Goal: Check status: Check status

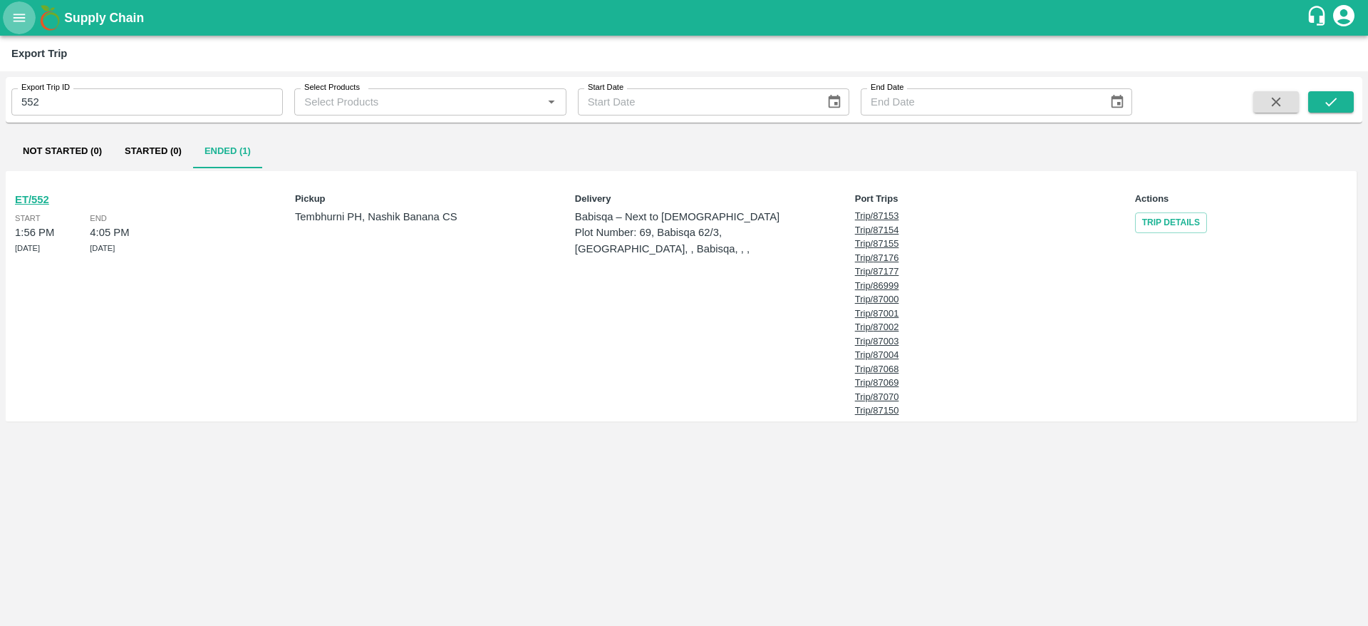
click at [26, 21] on icon "open drawer" at bounding box center [19, 18] width 16 height 16
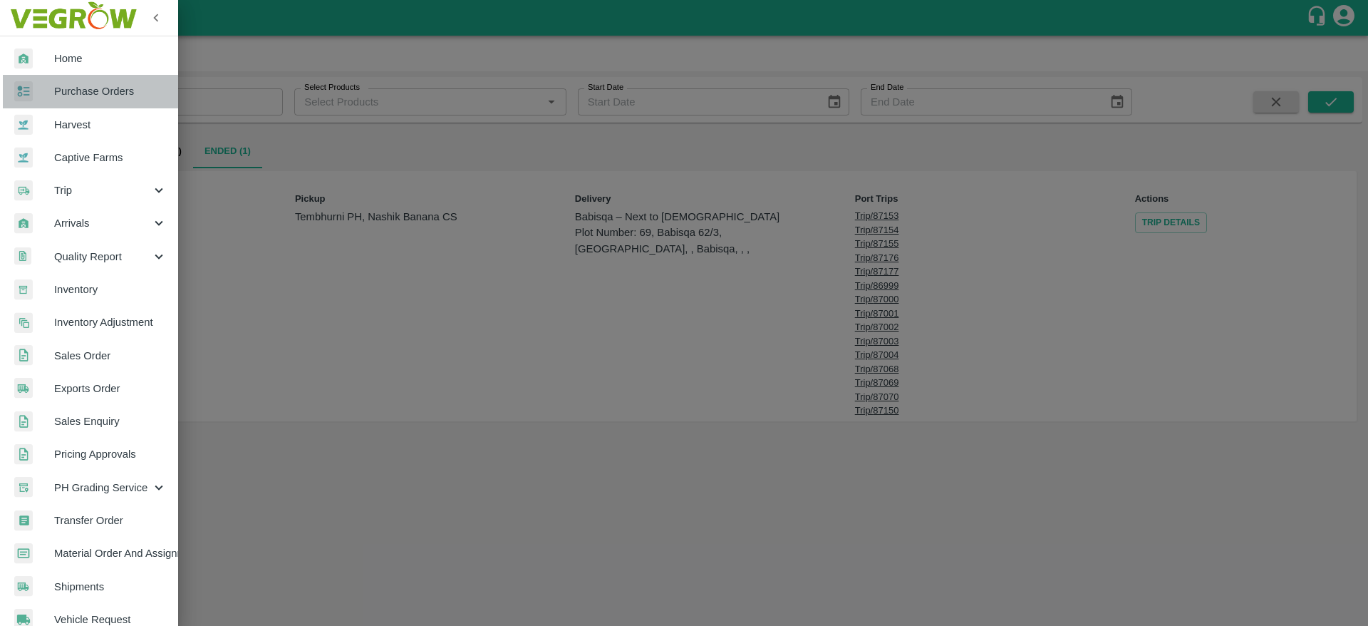
click at [128, 91] on span "Purchase Orders" at bounding box center [110, 91] width 113 height 16
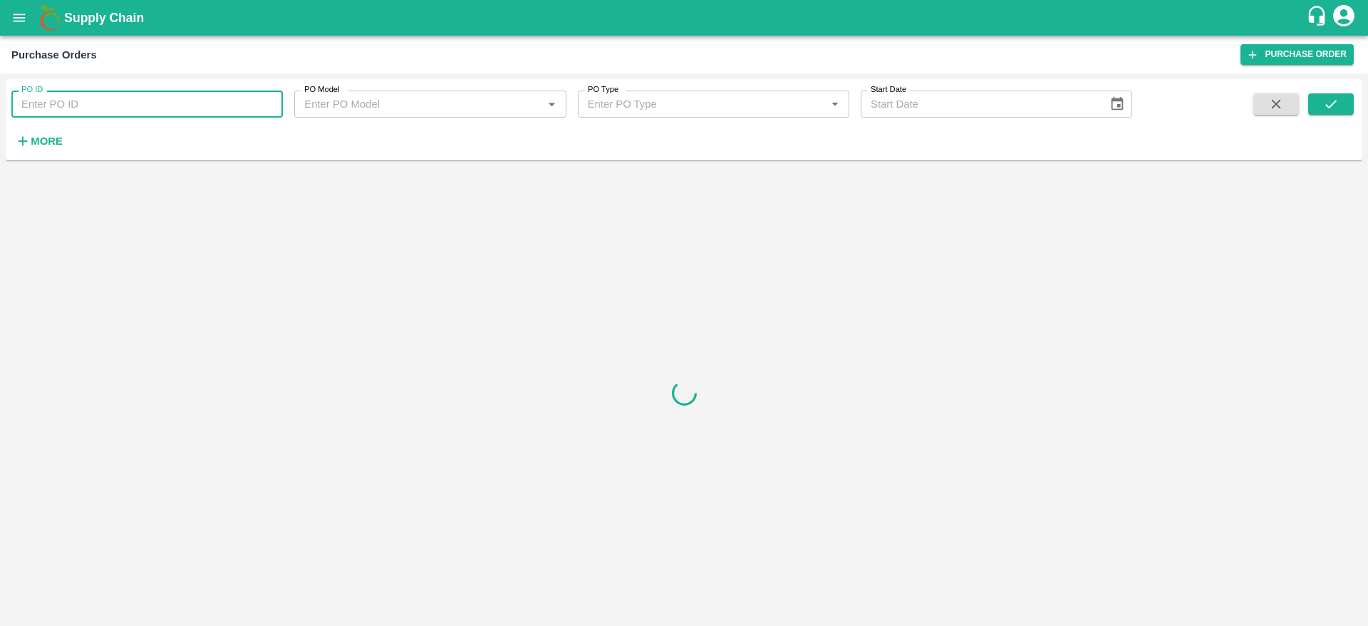
click at [148, 116] on input "PO ID" at bounding box center [147, 104] width 272 height 27
paste input "174121"
type input "174121"
click at [1335, 103] on icon "submit" at bounding box center [1331, 104] width 11 height 9
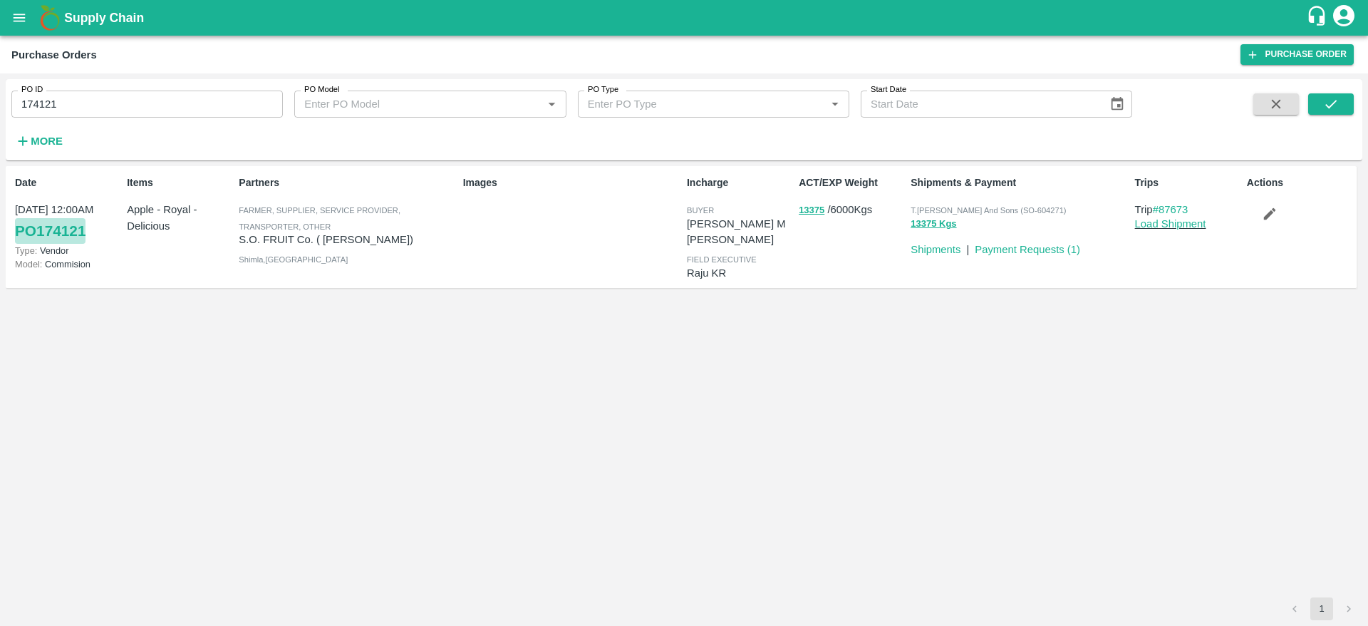
click at [39, 227] on link "PO 174121" at bounding box center [50, 231] width 71 height 26
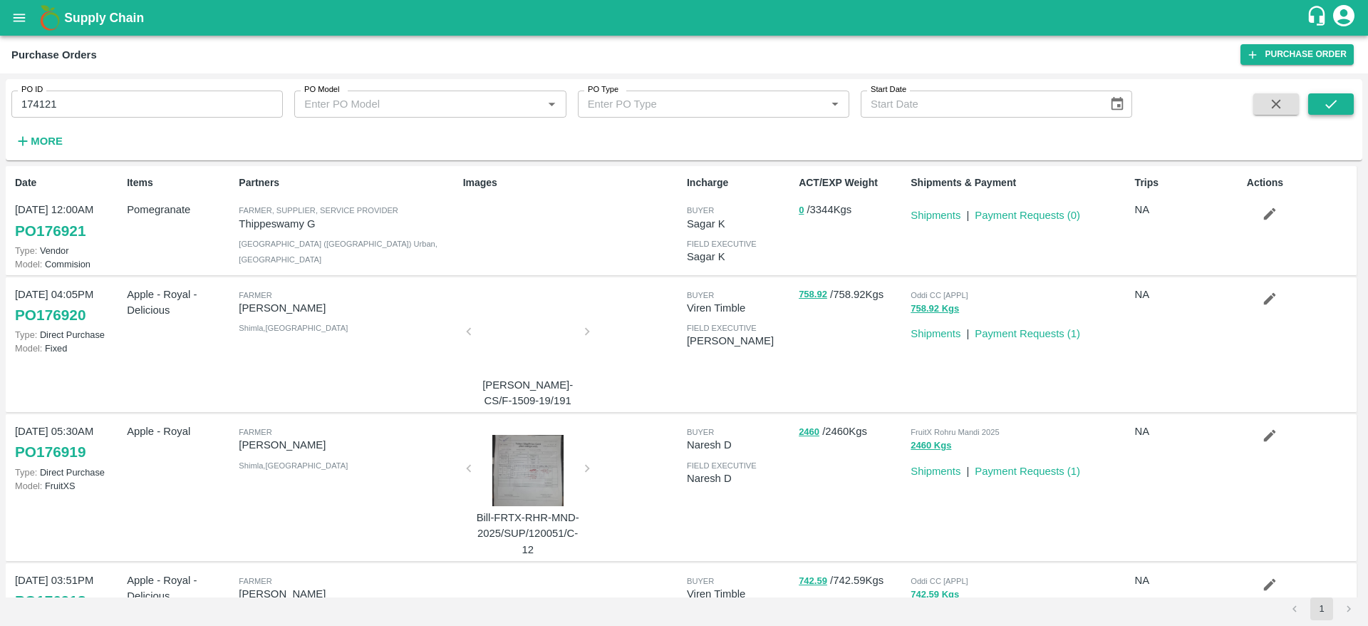
click at [1334, 103] on icon "submit" at bounding box center [1331, 104] width 11 height 9
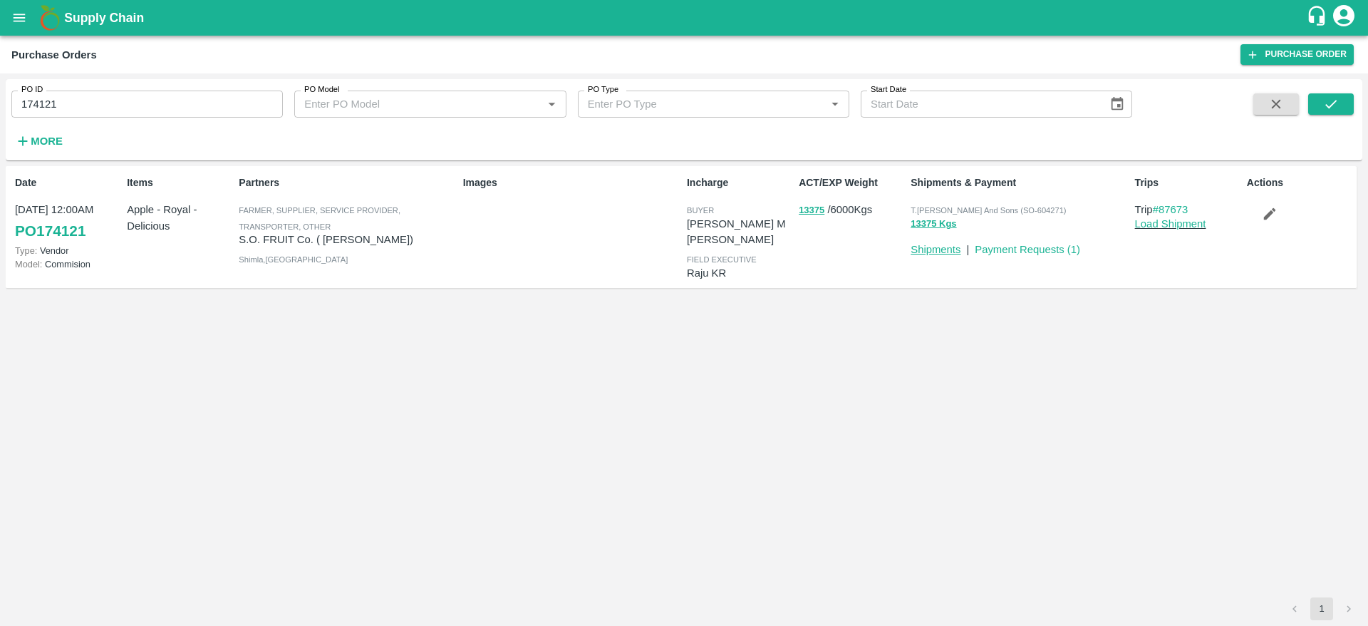
click at [949, 250] on link "Shipments" at bounding box center [936, 249] width 50 height 11
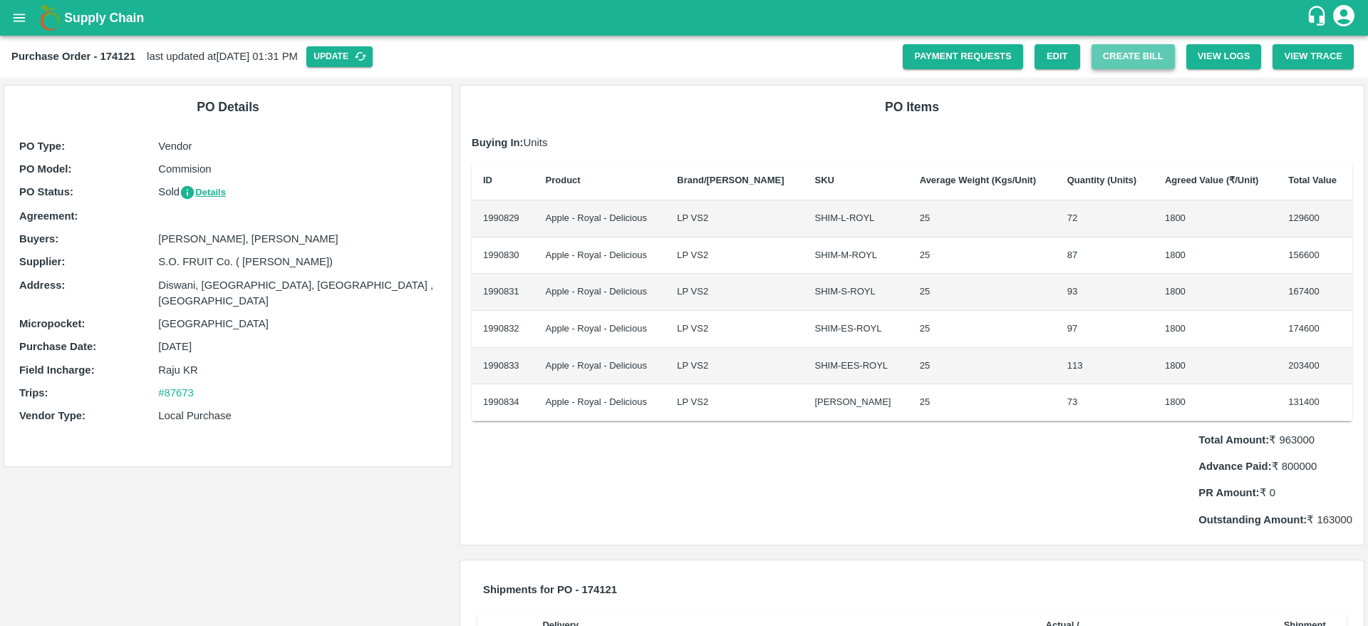
click at [1151, 59] on button "Create Bill" at bounding box center [1133, 56] width 83 height 25
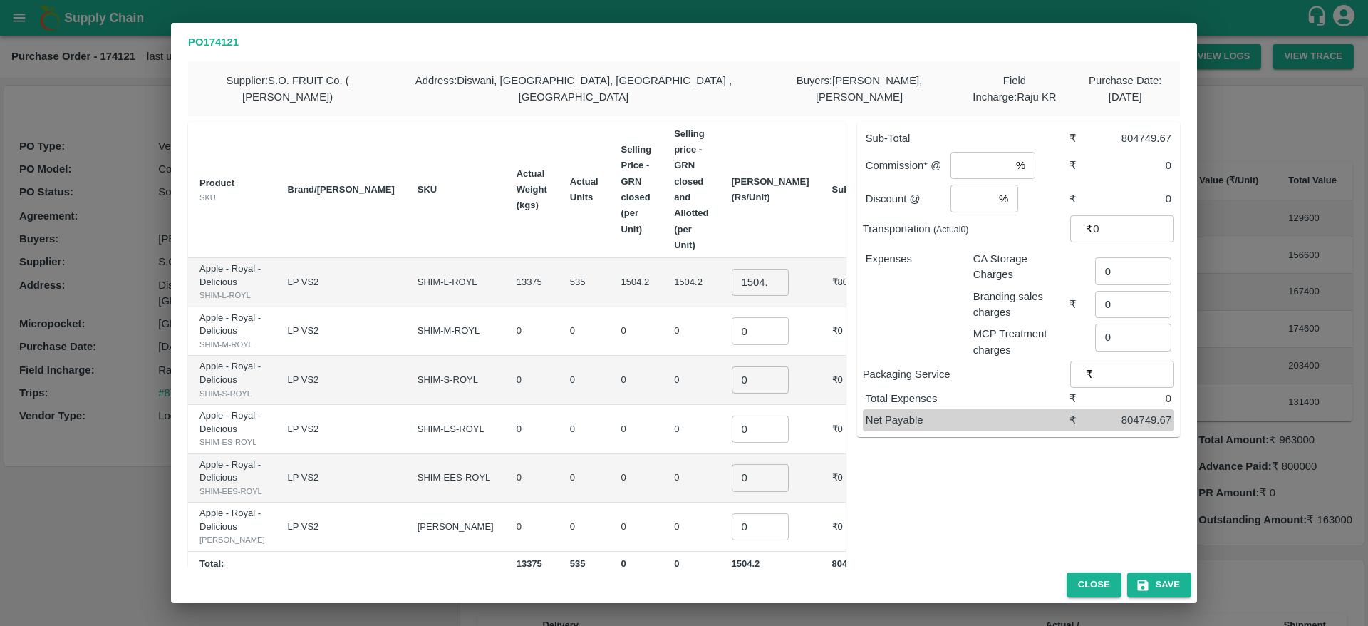
click at [58, 253] on div "PO 174121 Supplier : S.O. FRUIT Co. ( Sardevan Singh) Address : Diswani, Shimla…" at bounding box center [684, 313] width 1368 height 626
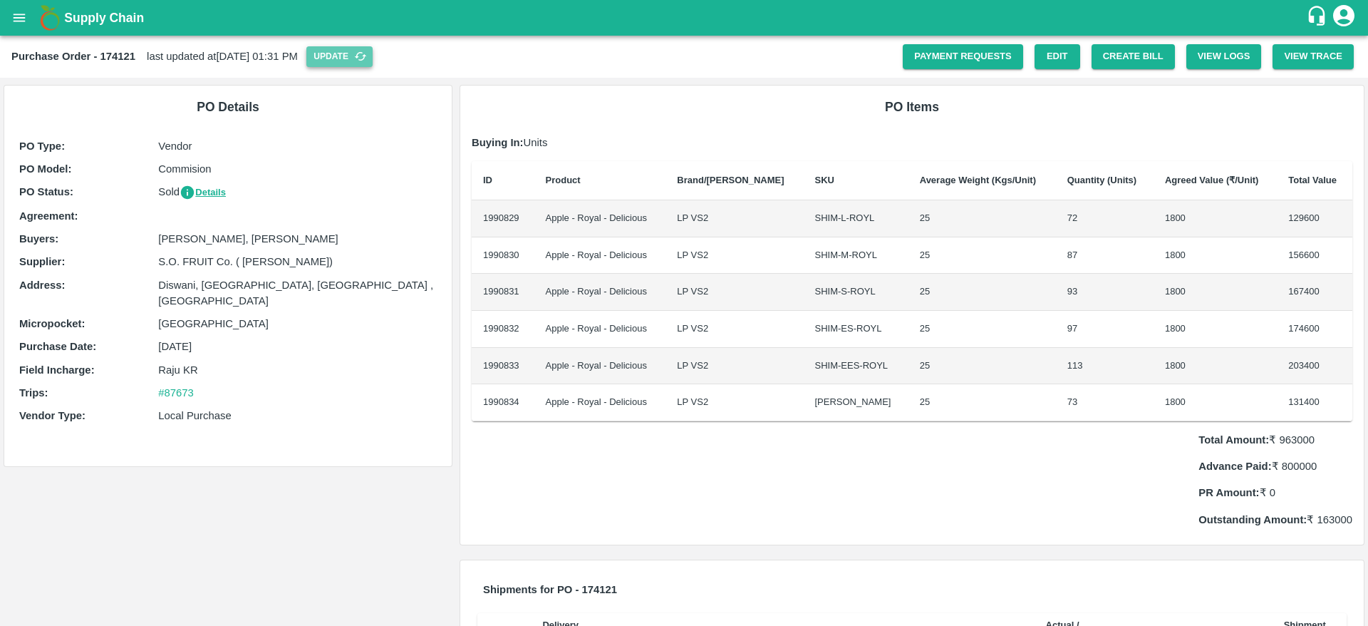
click at [373, 59] on button "Update" at bounding box center [339, 56] width 66 height 21
click at [205, 190] on button "Details" at bounding box center [203, 193] width 46 height 16
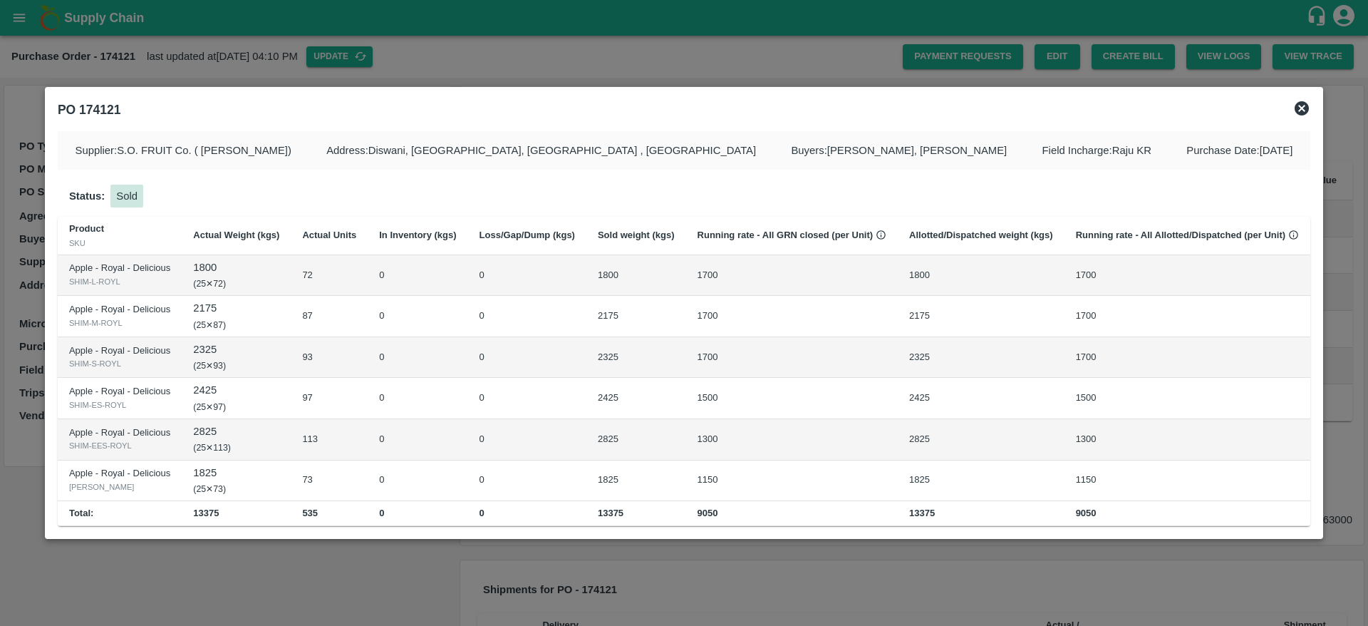
click at [855, 612] on div at bounding box center [684, 313] width 1368 height 626
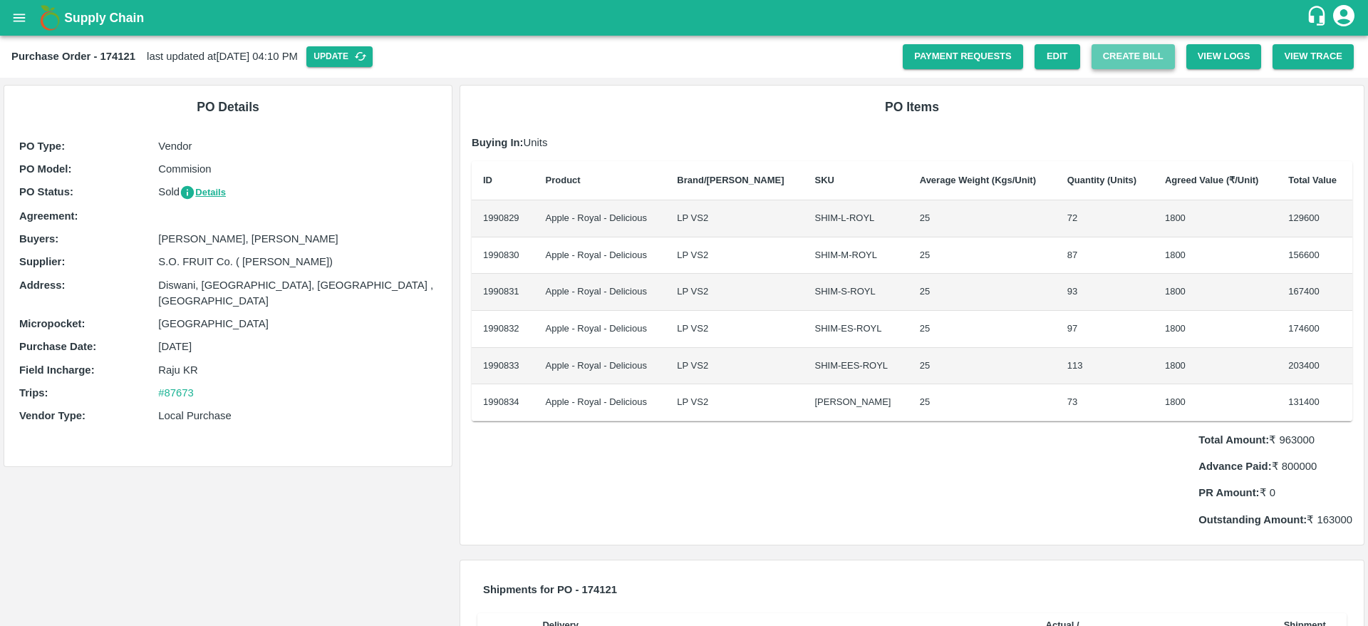
click at [1150, 58] on button "Create Bill" at bounding box center [1133, 56] width 83 height 25
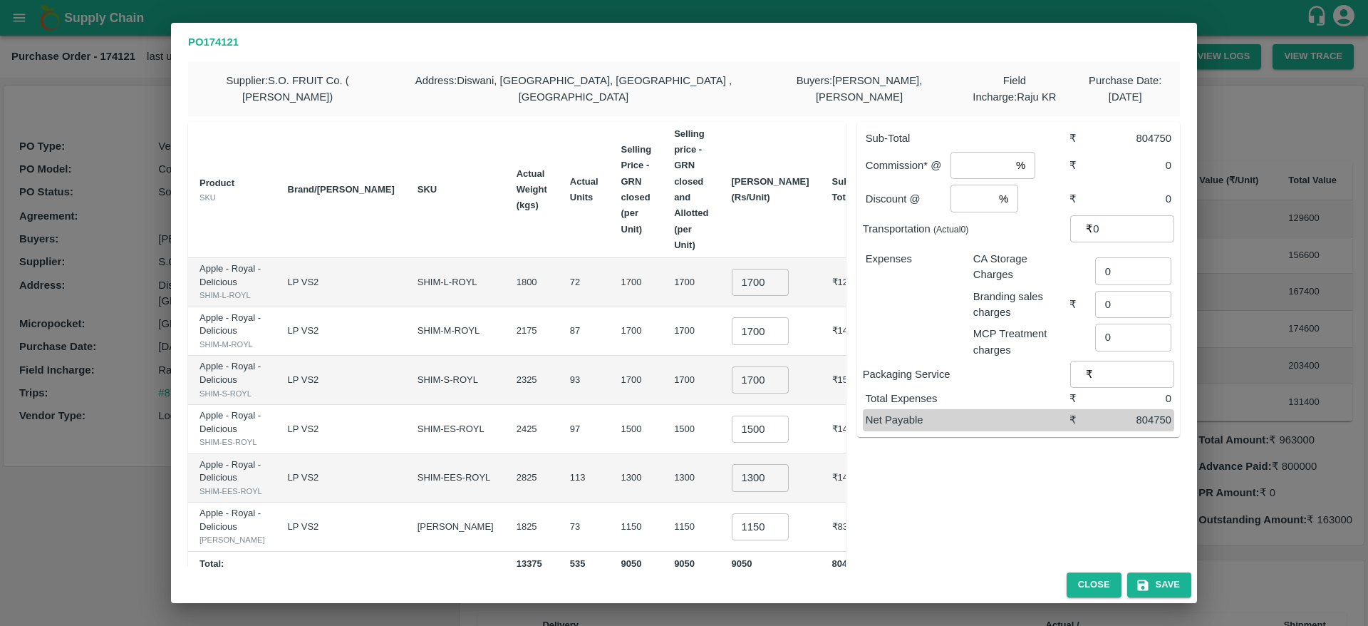
scroll to position [119, 0]
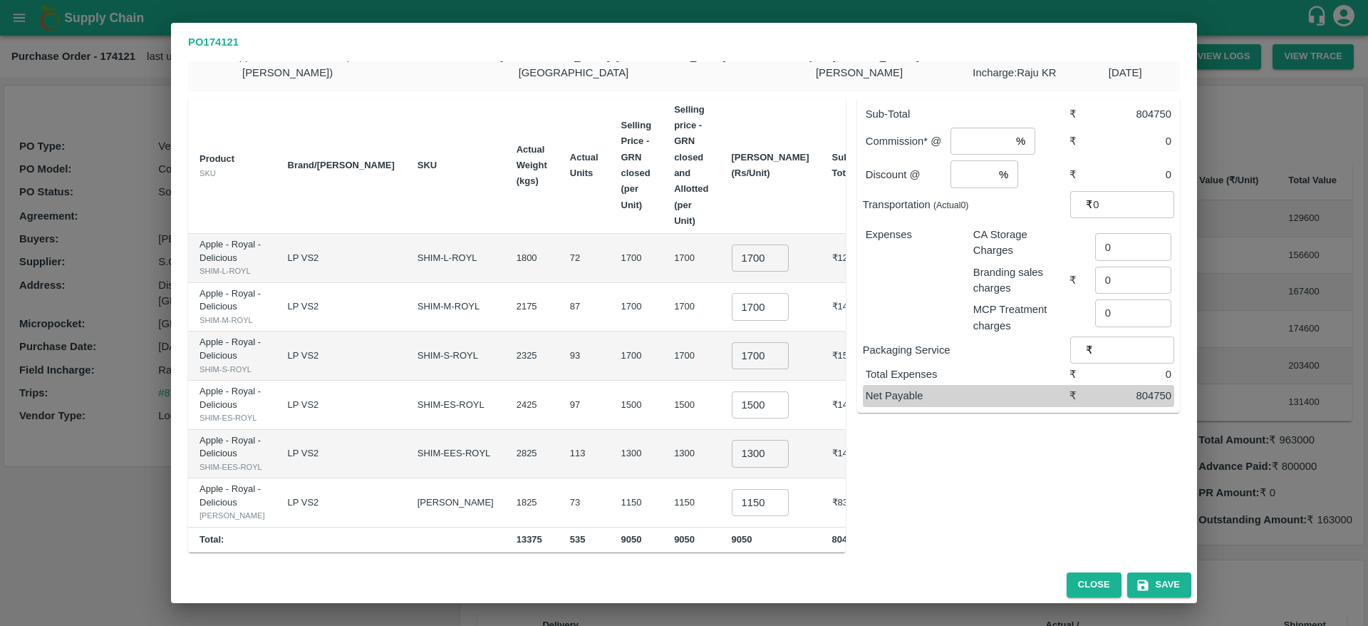
click at [48, 330] on div "PO 174121 Supplier : S.O. FRUIT Co. ( Sardevan Singh) Address : Diswani, Shimla…" at bounding box center [684, 313] width 1368 height 626
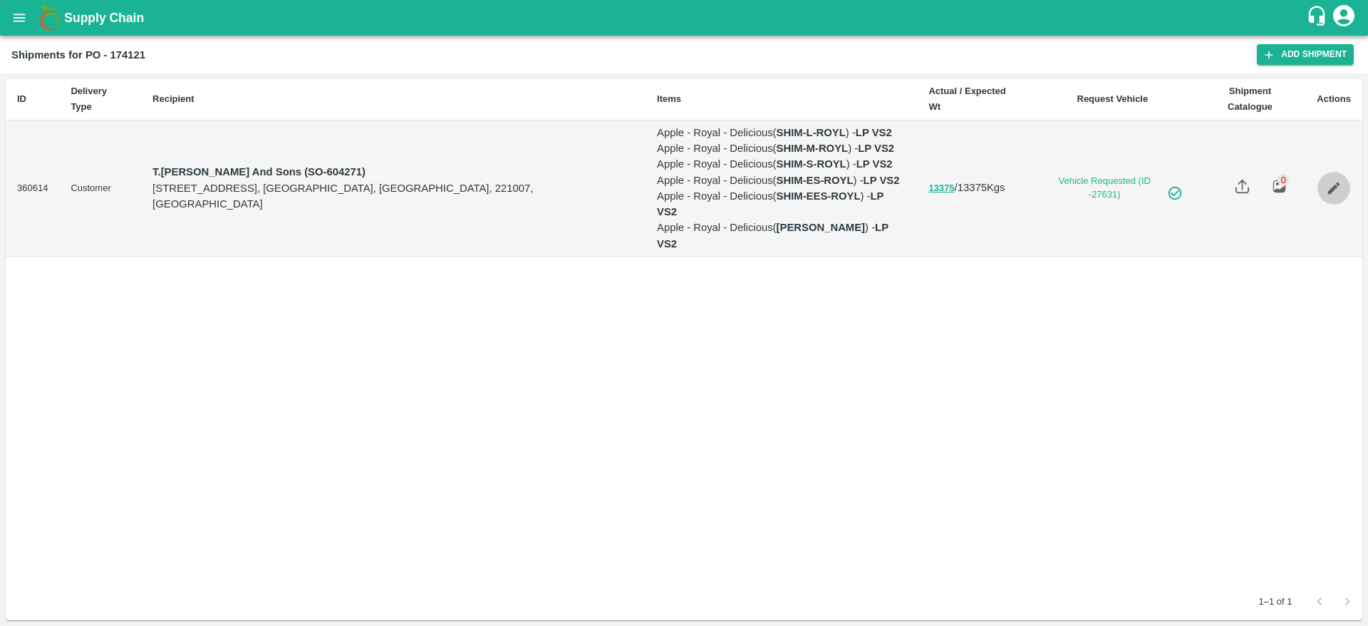
click at [1333, 205] on link "Edit" at bounding box center [1334, 188] width 33 height 33
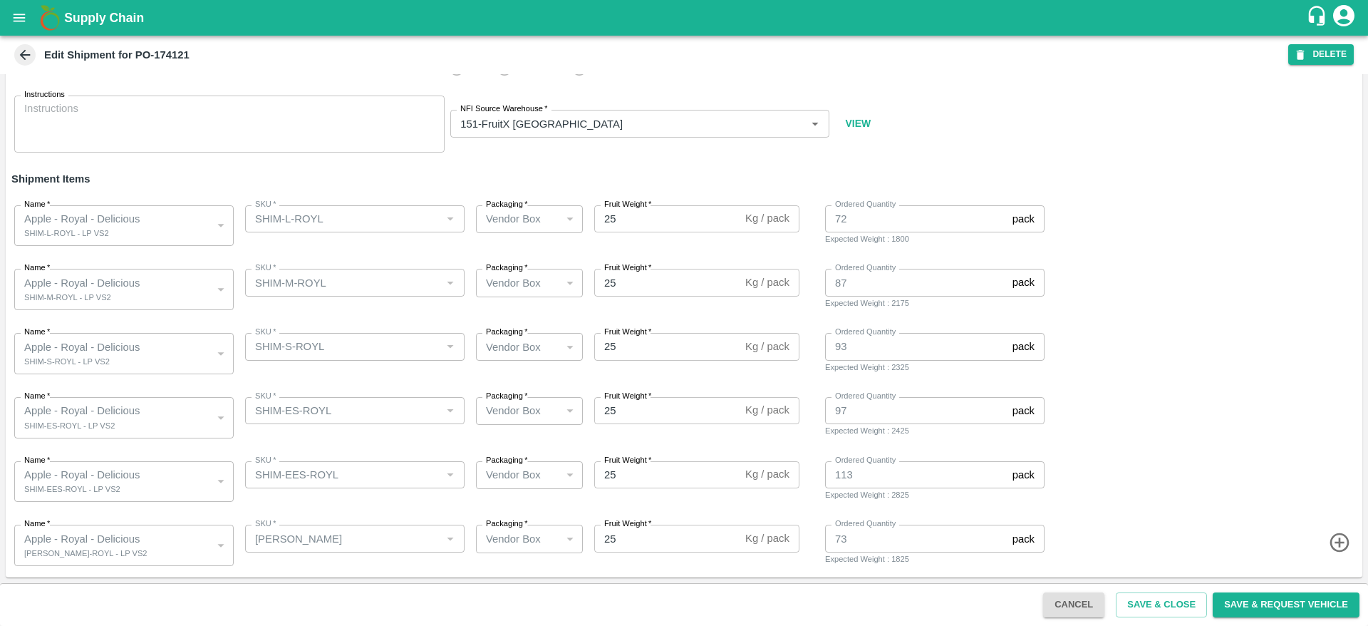
scroll to position [51, 0]
click at [1332, 535] on icon "button" at bounding box center [1339, 543] width 19 height 19
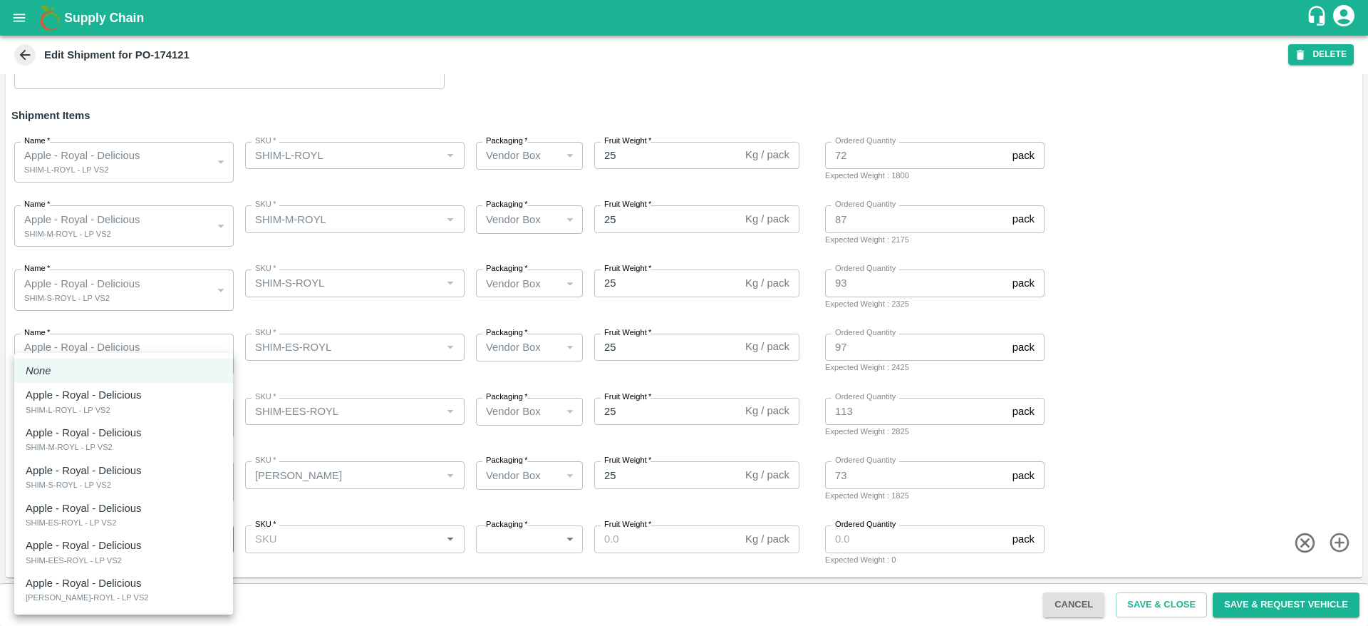
click at [91, 552] on body "Supply Chain Edit Shipment for PO-174121 DELETE Shipment ID   * 360614 Shipment…" at bounding box center [684, 313] width 1368 height 626
click at [316, 388] on div at bounding box center [684, 313] width 1368 height 626
